Goal: Information Seeking & Learning: Learn about a topic

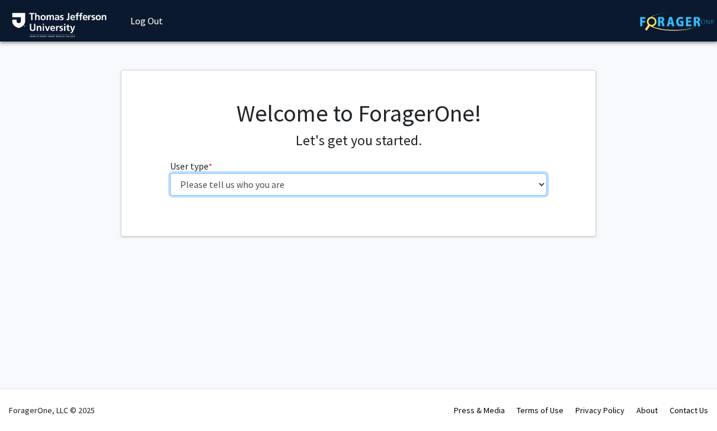
click at [532, 188] on select "Please tell us who you are Undergraduate Student Master's Student Doctoral Cand…" at bounding box center [359, 184] width 378 height 23
select select "3: doc"
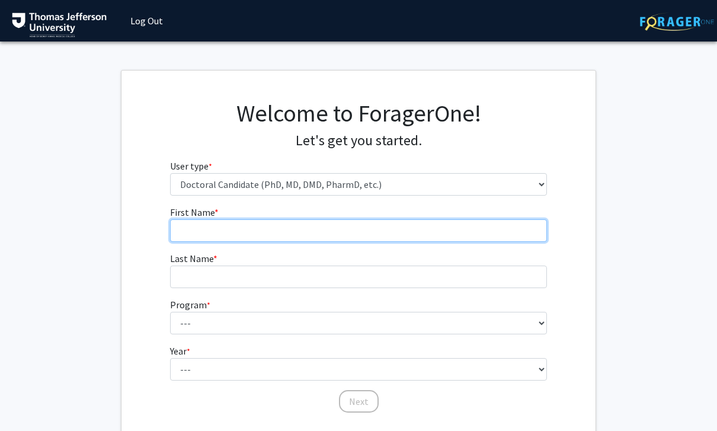
click at [356, 227] on input "First Name * required" at bounding box center [359, 230] width 378 height 23
type input "[PERSON_NAME]"
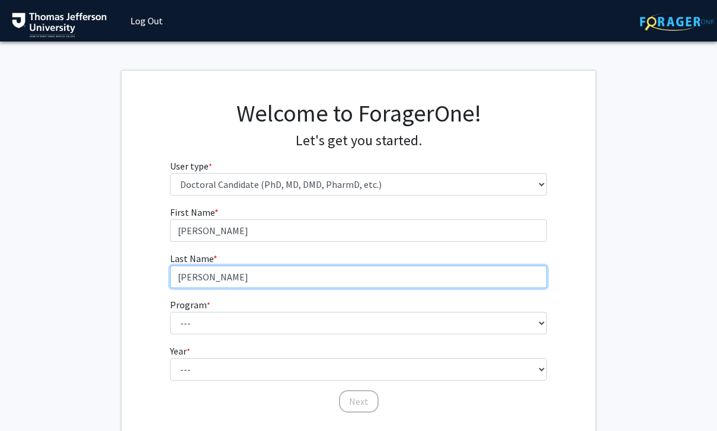
type input "[PERSON_NAME]"
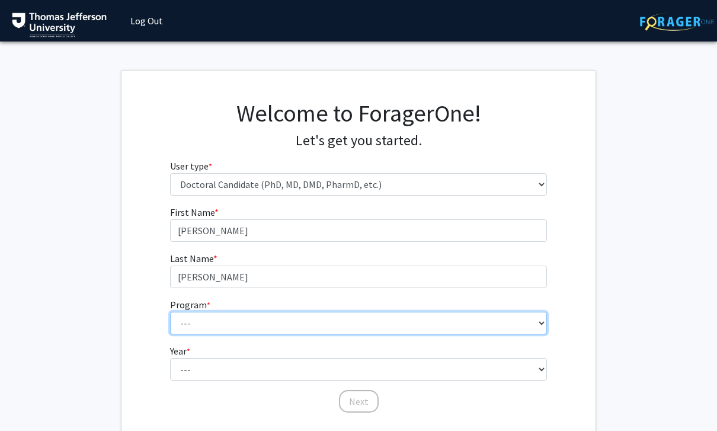
select select "35: 815"
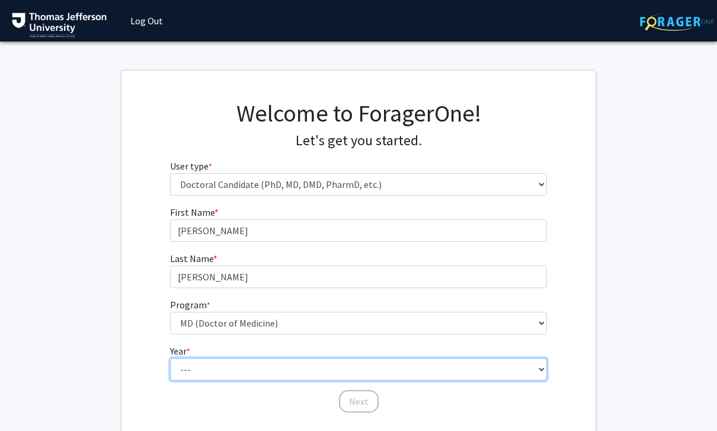
click at [317, 362] on select "--- First Year Second Year Third Year Fourth Year Fifth Year Sixth Year Seventh…" at bounding box center [359, 369] width 378 height 23
select select "1: first_year"
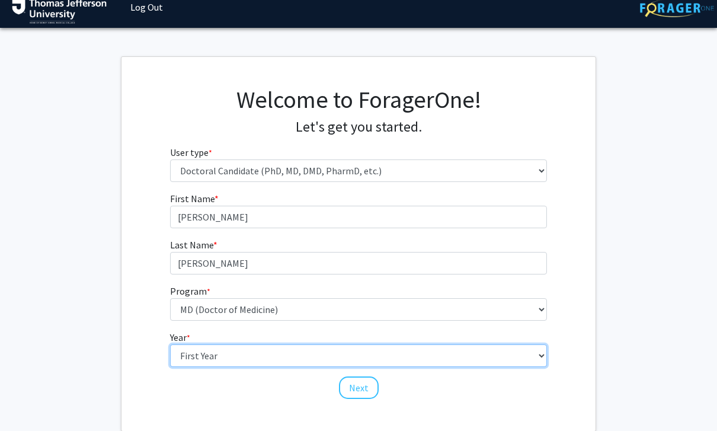
scroll to position [18, 0]
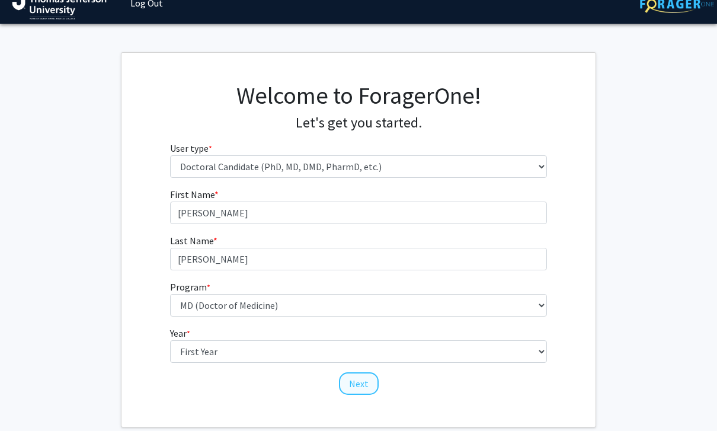
click at [358, 387] on button "Next" at bounding box center [359, 383] width 40 height 23
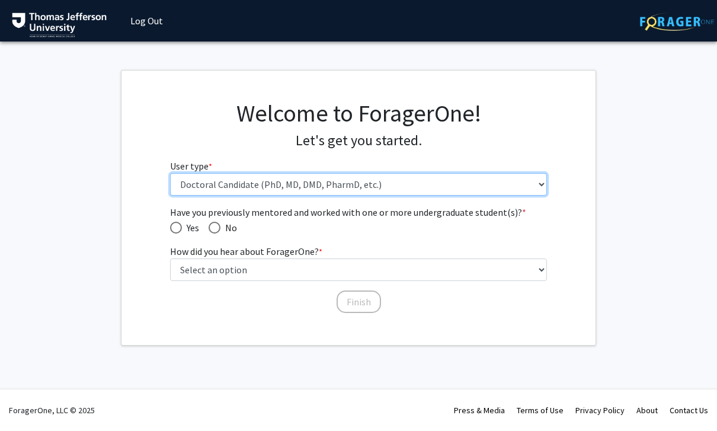
click at [522, 178] on select "Please tell us who you are Undergraduate Student Master's Student Doctoral Cand…" at bounding box center [359, 184] width 378 height 23
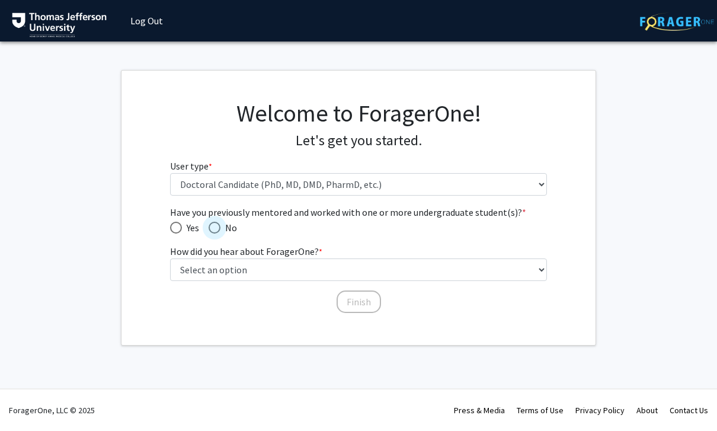
click at [215, 227] on span "Have you previously mentored and worked with one or more undergraduate student(…" at bounding box center [215, 228] width 12 height 12
click at [215, 227] on input "No" at bounding box center [215, 228] width 12 height 12
radio input "true"
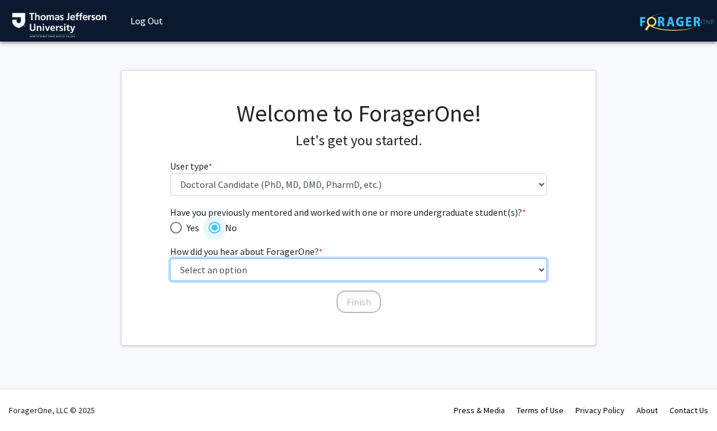
click at [543, 266] on select "Select an option Peer/student recommendation Faculty/staff recommendation Unive…" at bounding box center [359, 270] width 378 height 23
select select "2: faculty_recommendation"
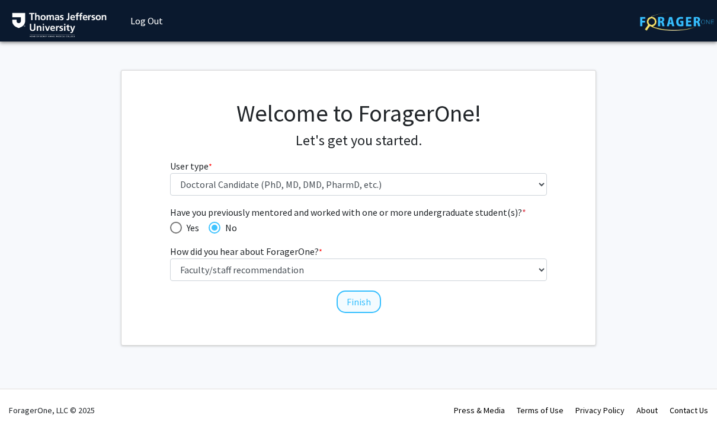
click at [368, 308] on button "Finish" at bounding box center [359, 302] width 44 height 23
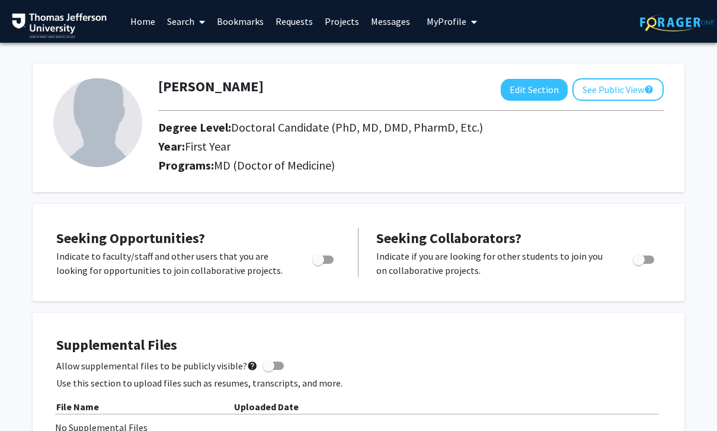
click at [314, 264] on label "Toggle" at bounding box center [321, 260] width 26 height 14
click at [318, 264] on input "Are you actively seeking opportunities?" at bounding box center [318, 264] width 1 height 1
checkbox input "true"
click at [185, 20] on link "Search" at bounding box center [186, 22] width 50 height 42
click at [186, 56] on span "Faculty/Staff" at bounding box center [204, 55] width 87 height 24
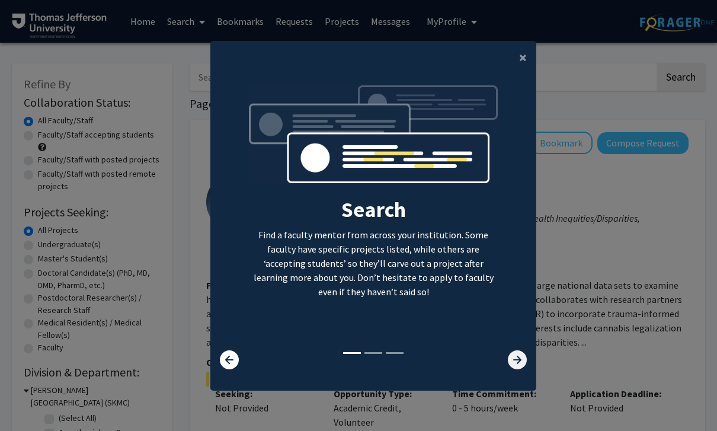
click at [516, 369] on icon at bounding box center [517, 359] width 19 height 19
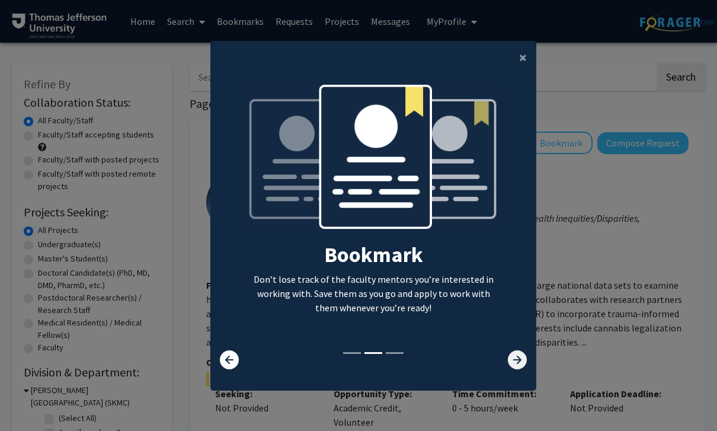
click at [508, 369] on icon at bounding box center [517, 359] width 19 height 19
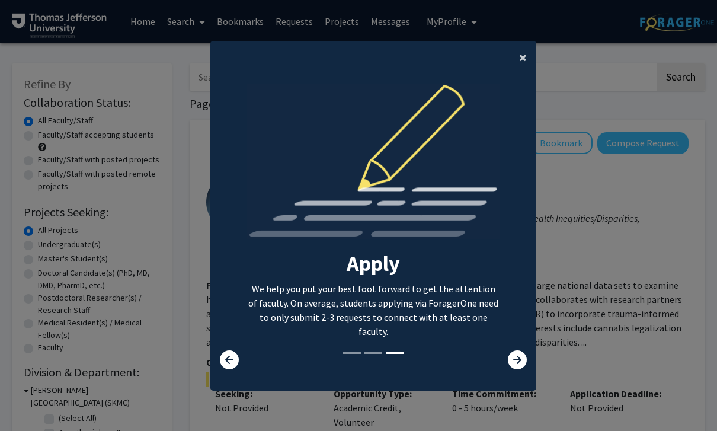
click at [528, 74] on button "×" at bounding box center [523, 57] width 27 height 33
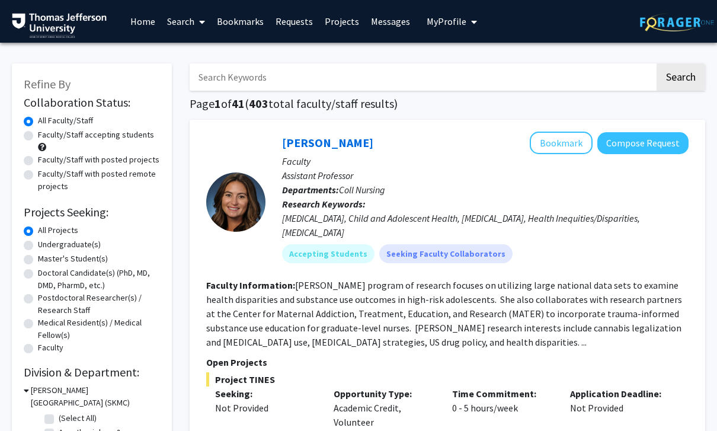
click at [346, 15] on link "Projects" at bounding box center [342, 22] width 46 height 42
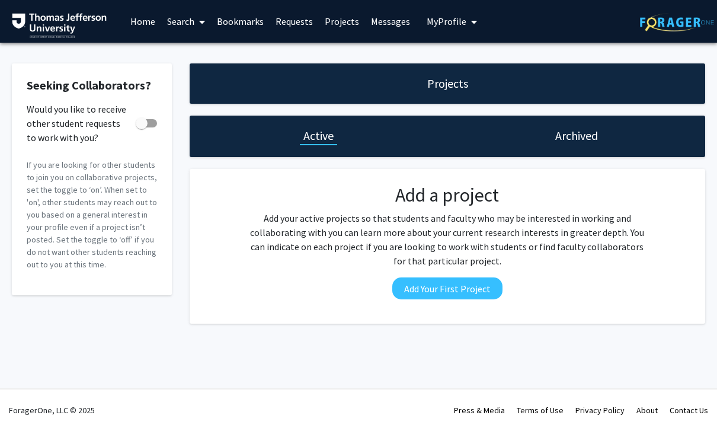
click at [141, 21] on link "Home" at bounding box center [143, 22] width 37 height 42
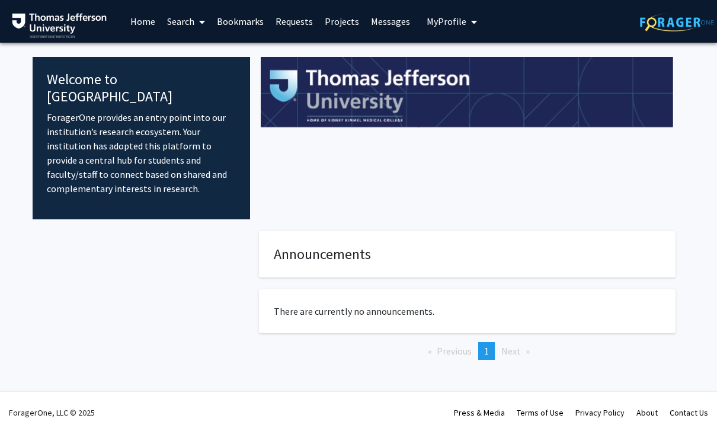
click at [177, 25] on link "Search" at bounding box center [186, 22] width 50 height 42
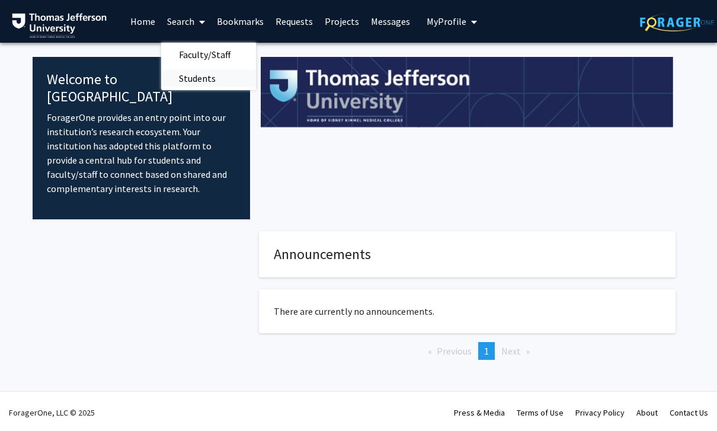
click at [181, 79] on span "Students" at bounding box center [197, 78] width 72 height 24
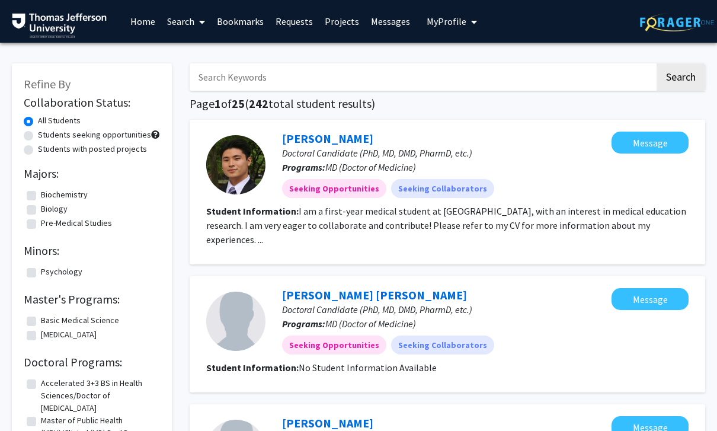
click at [195, 20] on span at bounding box center [199, 22] width 11 height 42
click at [190, 54] on span "Faculty/Staff" at bounding box center [204, 55] width 87 height 24
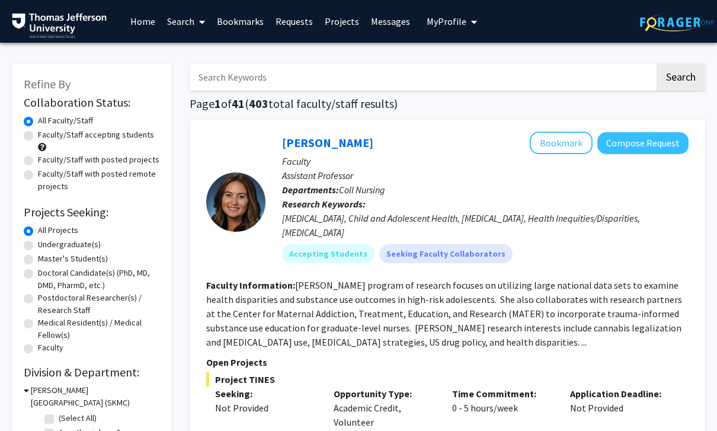
click at [605, 79] on input "Search Keywords" at bounding box center [422, 76] width 465 height 27
click at [681, 76] on button "Search" at bounding box center [681, 76] width 49 height 27
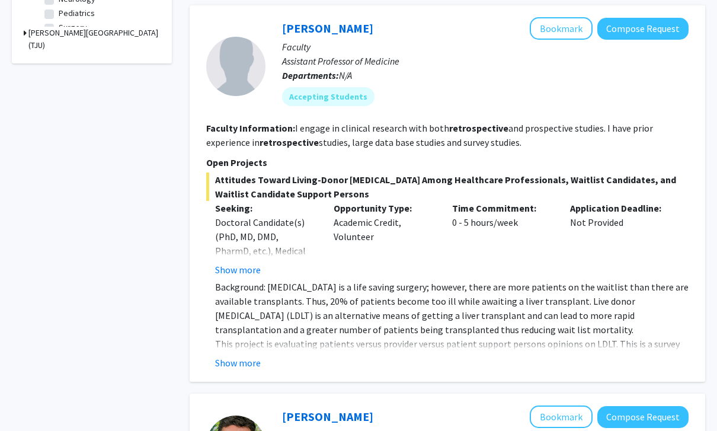
scroll to position [499, 0]
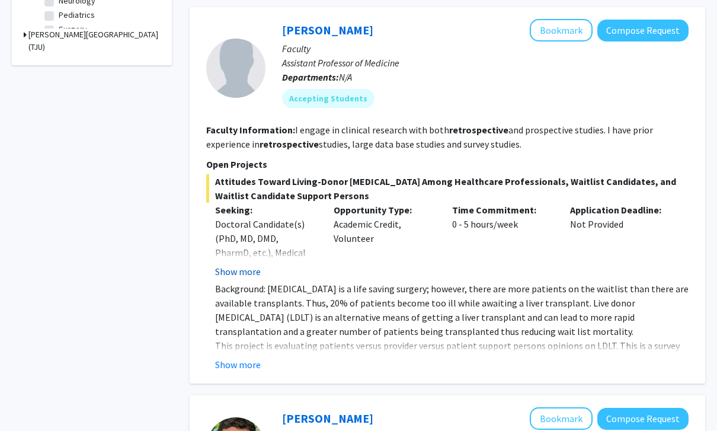
click at [229, 264] on button "Show more" at bounding box center [238, 271] width 46 height 14
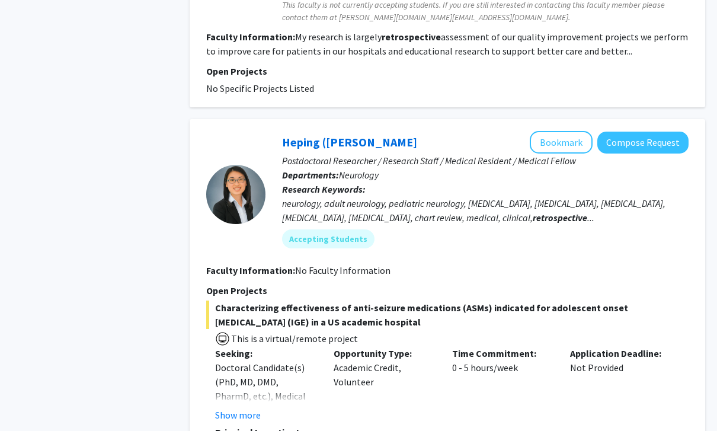
scroll to position [1497, 0]
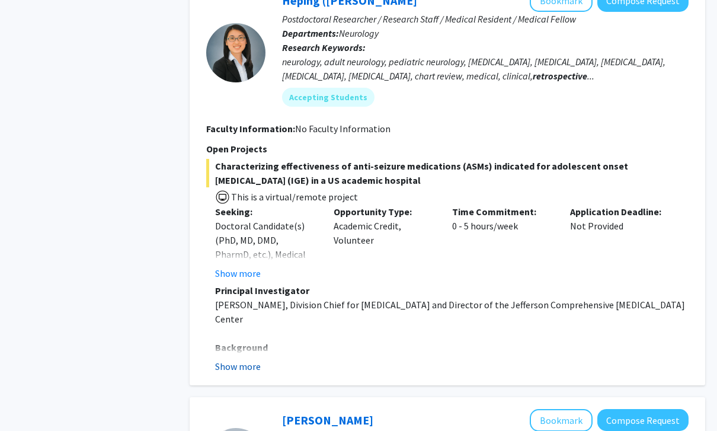
click at [235, 360] on button "Show more" at bounding box center [238, 367] width 46 height 14
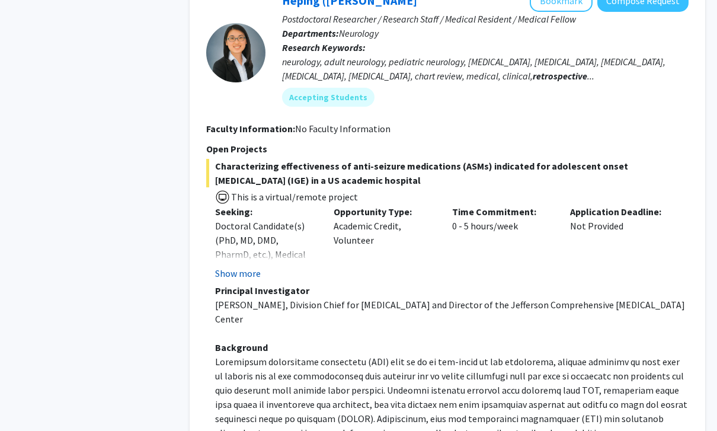
click at [238, 266] on button "Show more" at bounding box center [238, 273] width 46 height 14
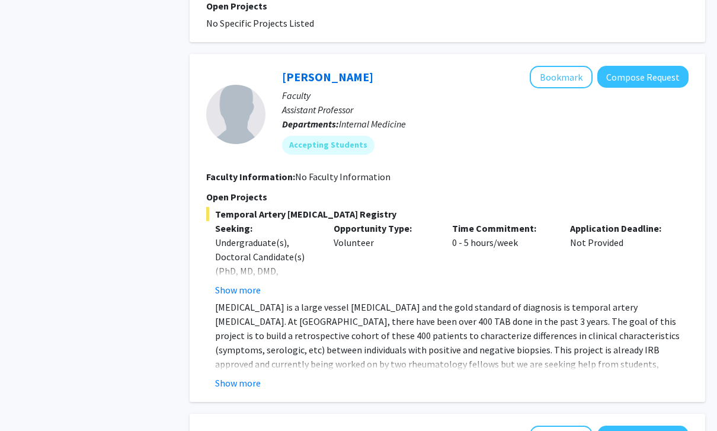
scroll to position [2453, 0]
click at [227, 375] on button "Show more" at bounding box center [238, 382] width 46 height 14
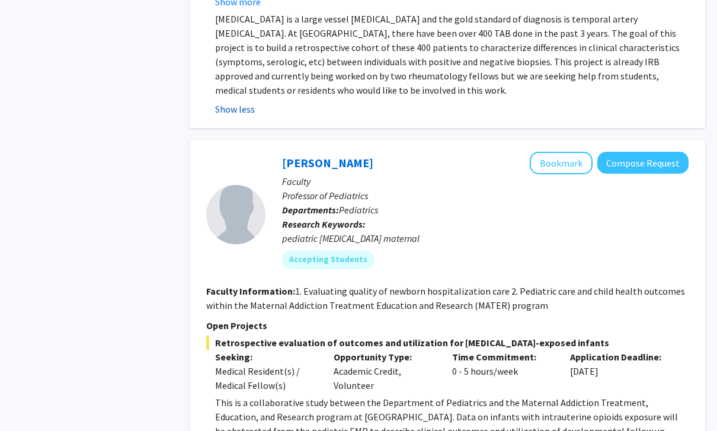
scroll to position [2780, 0]
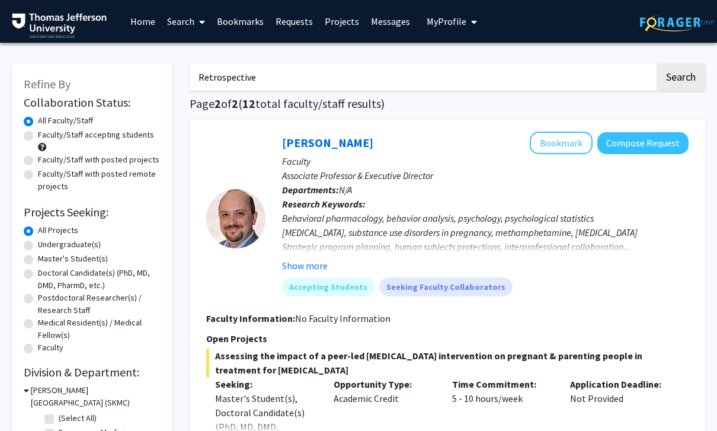
click at [478, 65] on input "Retrospective" at bounding box center [422, 76] width 465 height 27
type input "Database"
click at [681, 76] on button "Search" at bounding box center [681, 76] width 49 height 27
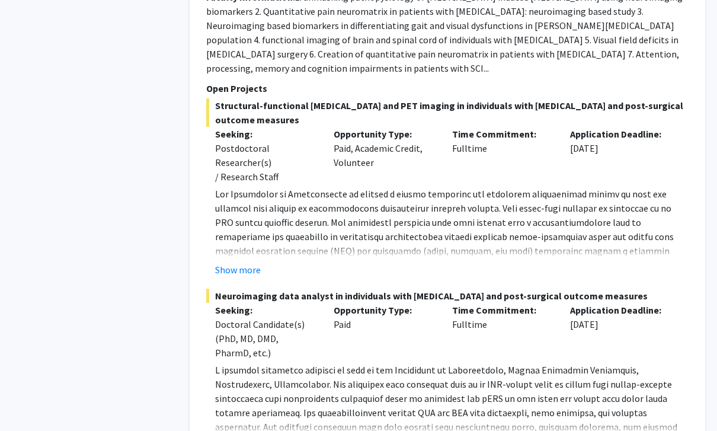
scroll to position [1252, 0]
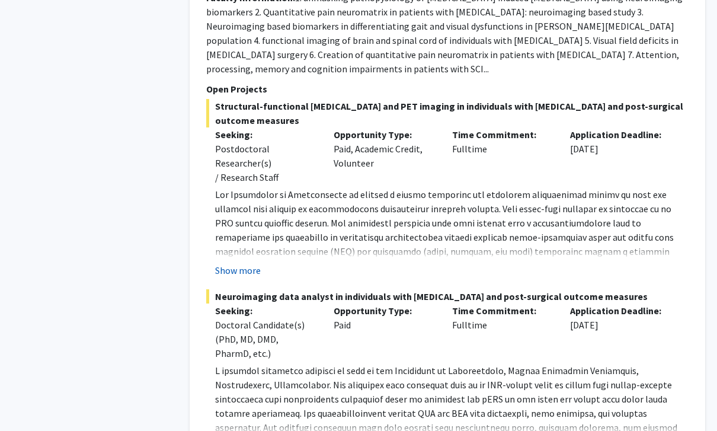
click at [231, 263] on button "Show more" at bounding box center [238, 270] width 46 height 14
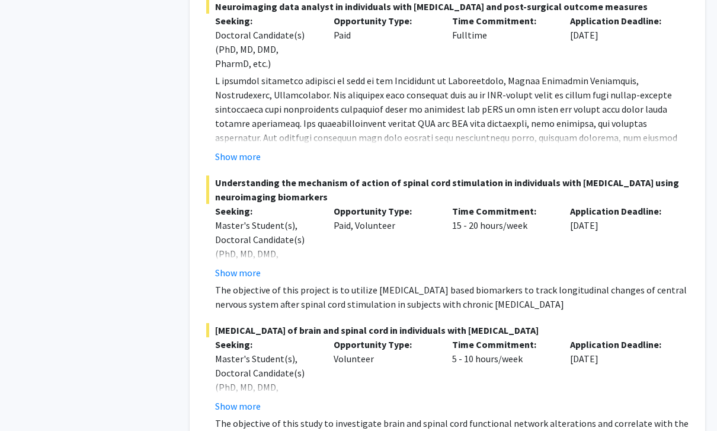
scroll to position [1701, 0]
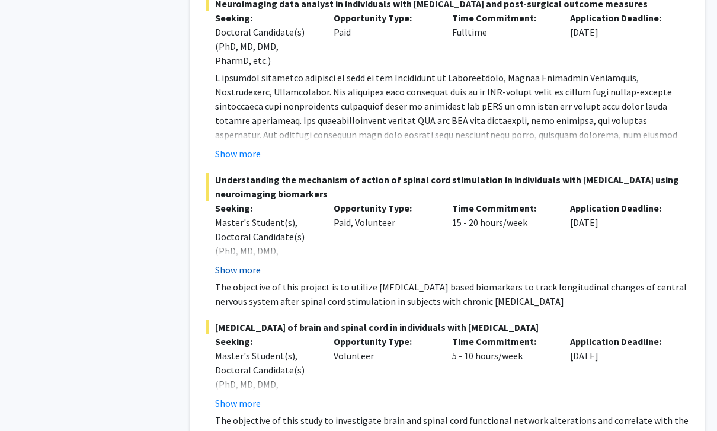
click at [230, 263] on button "Show more" at bounding box center [238, 270] width 46 height 14
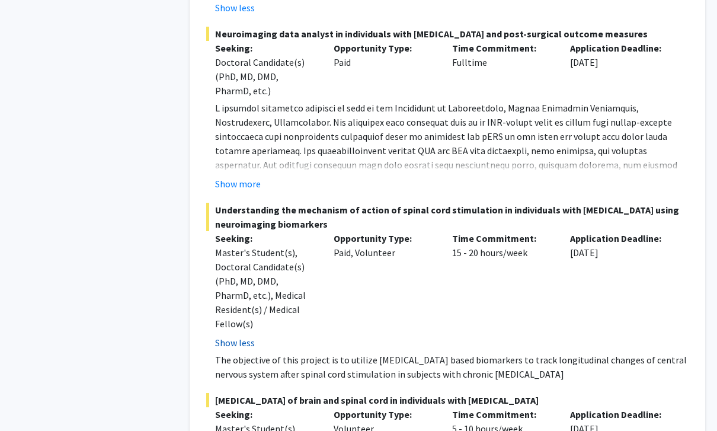
scroll to position [1670, 0]
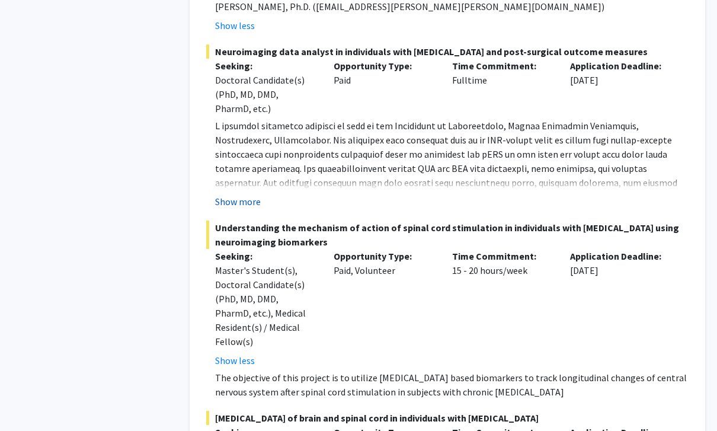
click at [233, 195] on button "Show more" at bounding box center [238, 202] width 46 height 14
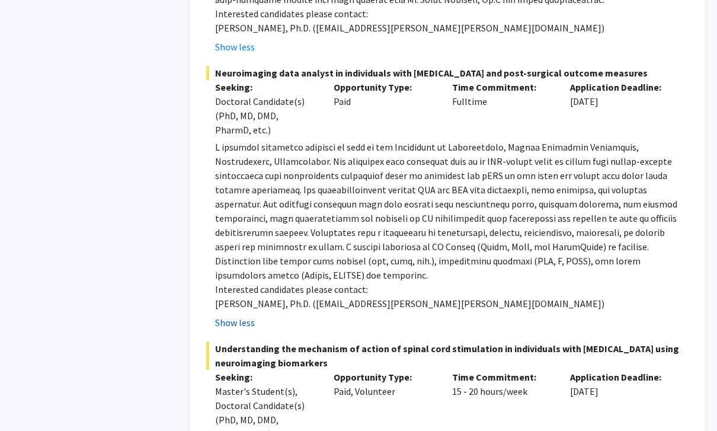
scroll to position [1632, 0]
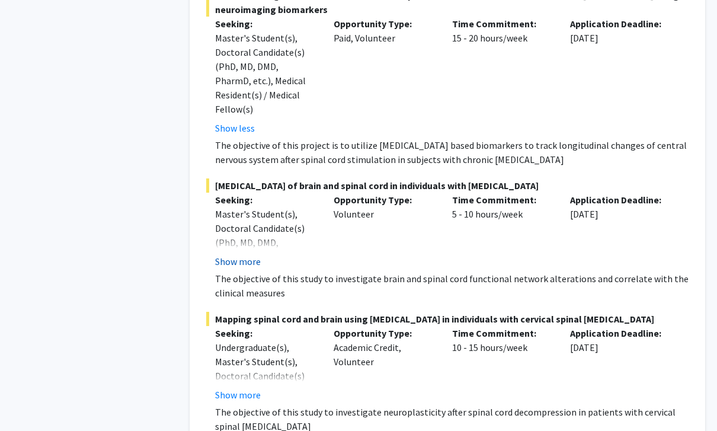
click at [228, 255] on button "Show more" at bounding box center [238, 262] width 46 height 14
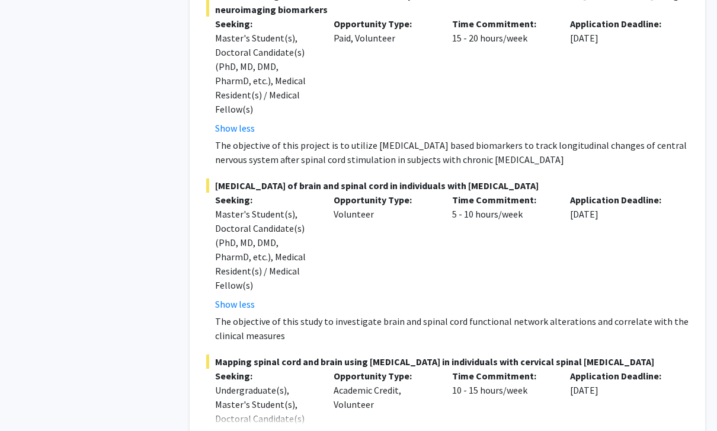
click at [228, 430] on button "Show more" at bounding box center [238, 437] width 46 height 14
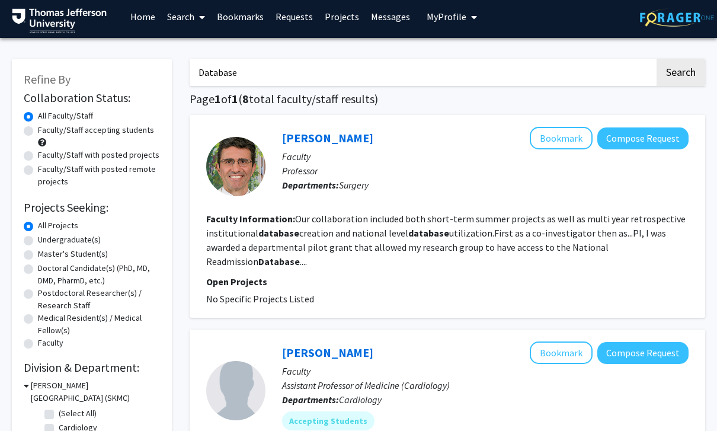
scroll to position [0, 0]
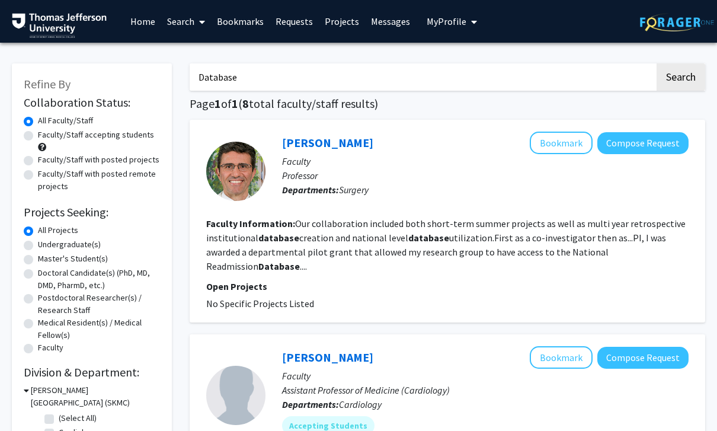
click at [235, 74] on input "Database" at bounding box center [422, 76] width 465 height 27
click at [216, 76] on input "Database" at bounding box center [422, 76] width 465 height 27
click at [218, 76] on input "Database" at bounding box center [422, 76] width 465 height 27
click at [38, 136] on label "Faculty/Staff accepting students" at bounding box center [96, 135] width 116 height 12
click at [38, 136] on input "Faculty/Staff accepting students" at bounding box center [42, 133] width 8 height 8
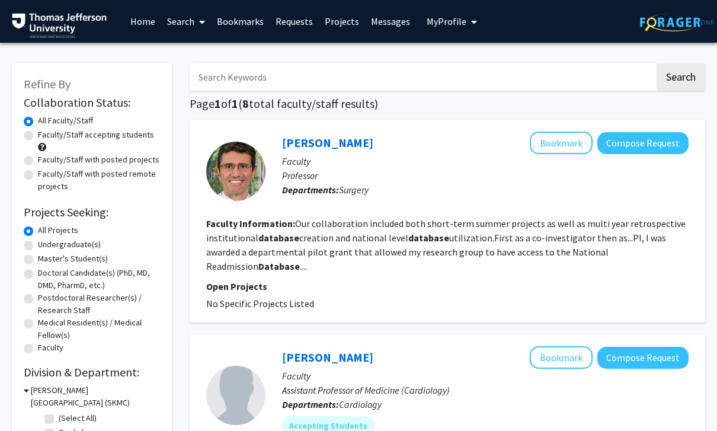
radio input "true"
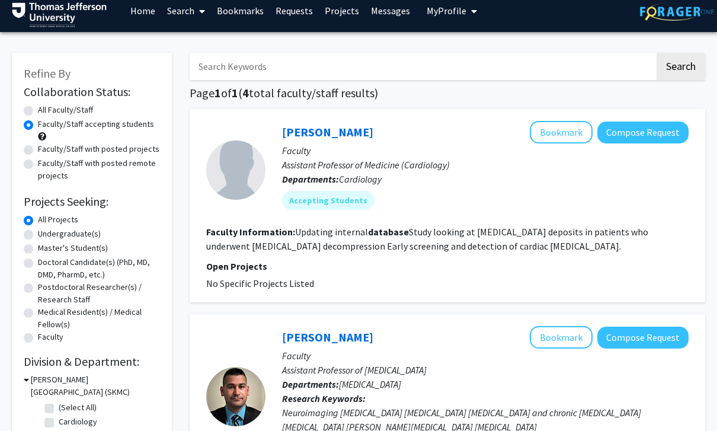
scroll to position [12, 0]
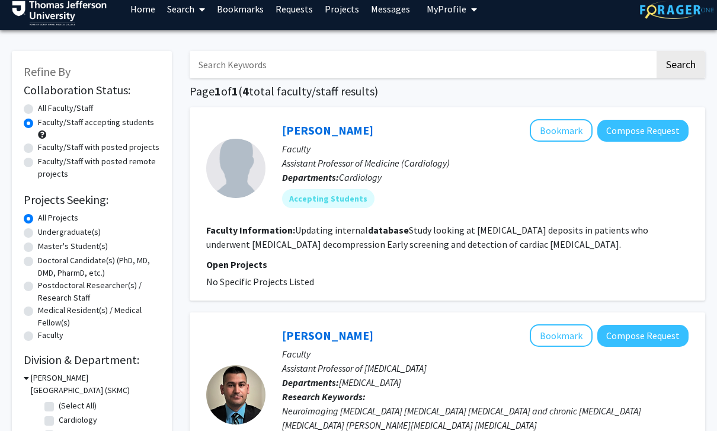
click at [38, 150] on label "Faculty/Staff with posted projects" at bounding box center [99, 148] width 122 height 12
click at [38, 149] on input "Faculty/Staff with posted projects" at bounding box center [42, 146] width 8 height 8
radio input "true"
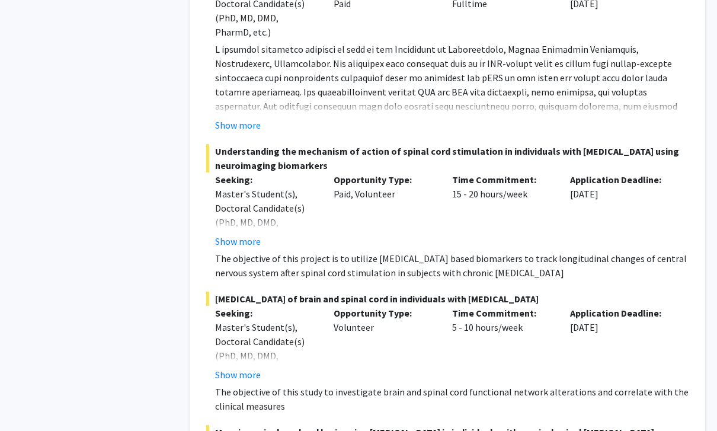
scroll to position [521, 0]
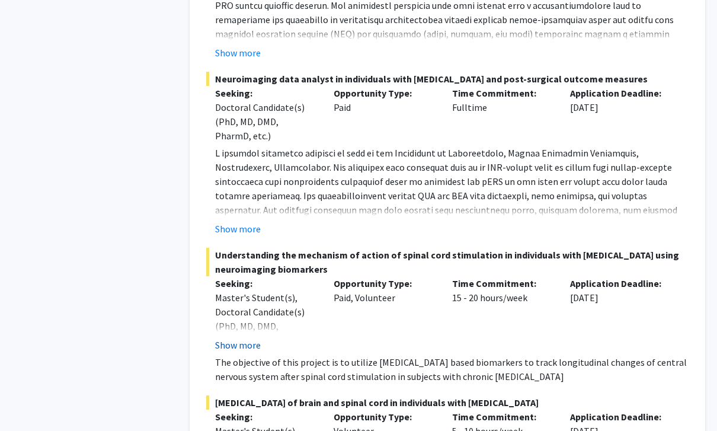
click at [229, 346] on button "Show more" at bounding box center [238, 345] width 46 height 14
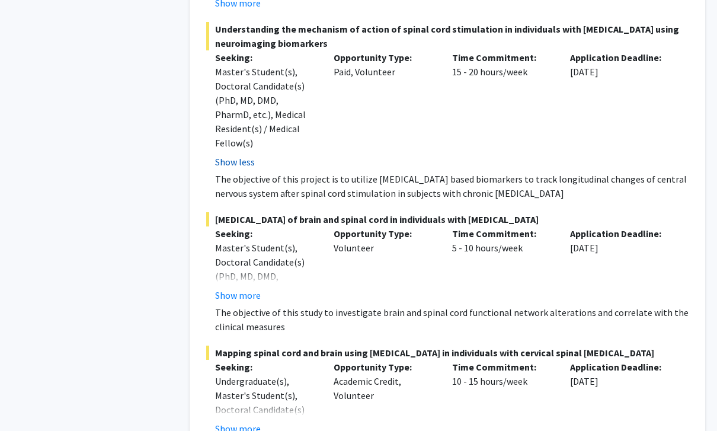
scroll to position [736, 0]
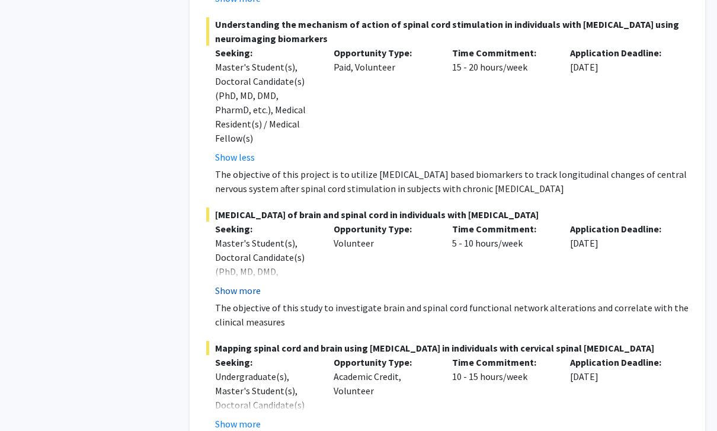
click at [231, 283] on button "Show more" at bounding box center [238, 290] width 46 height 14
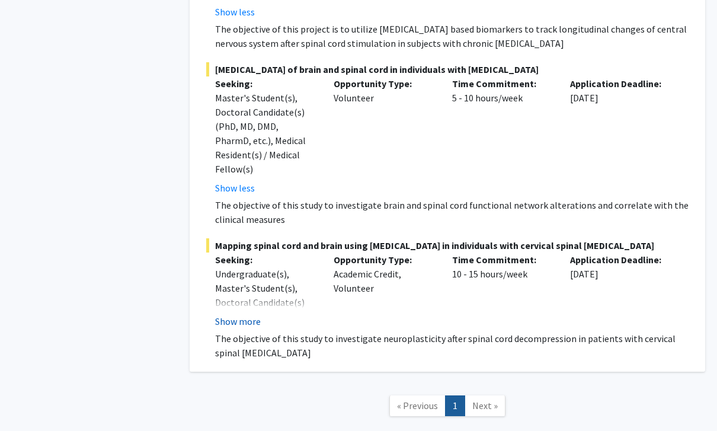
click at [249, 315] on button "Show more" at bounding box center [238, 322] width 46 height 14
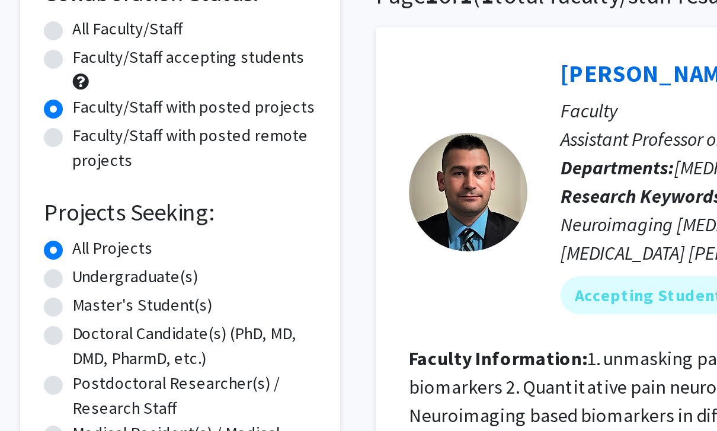
scroll to position [33, 0]
